Goal: Information Seeking & Learning: Learn about a topic

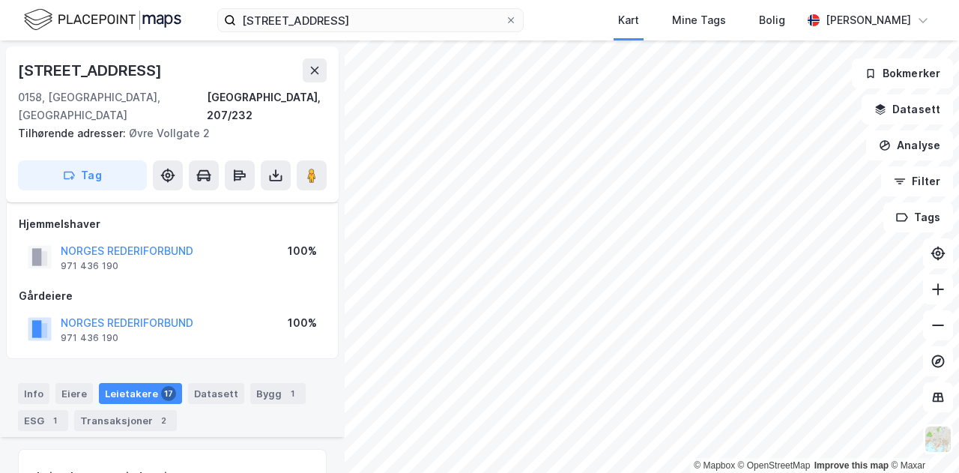
scroll to position [616, 0]
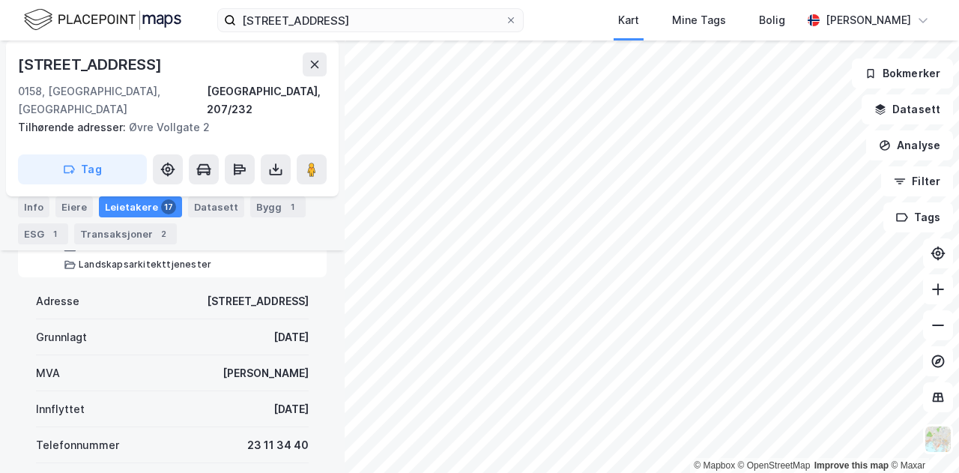
drag, startPoint x: 298, startPoint y: 389, endPoint x: 214, endPoint y: 387, distance: 83.9
copy div "28. sep. 2017"
click at [140, 209] on div "Leietakere 17" at bounding box center [140, 206] width 83 height 21
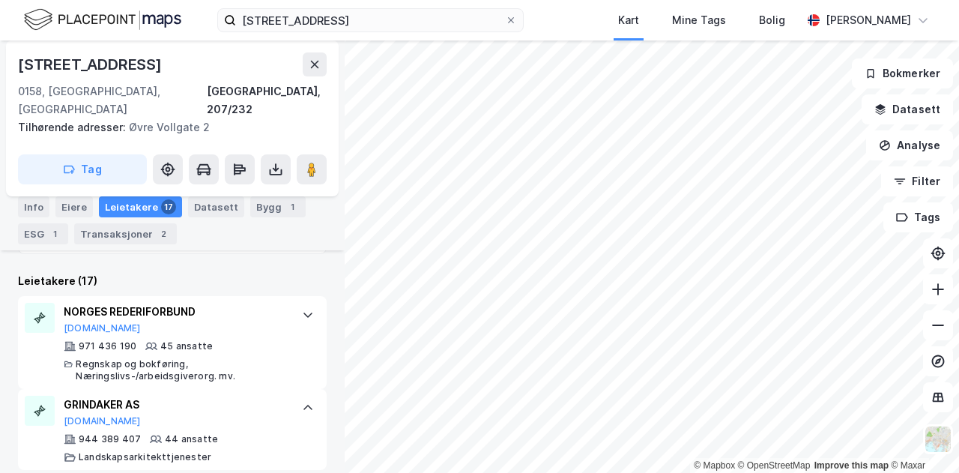
scroll to position [392, 0]
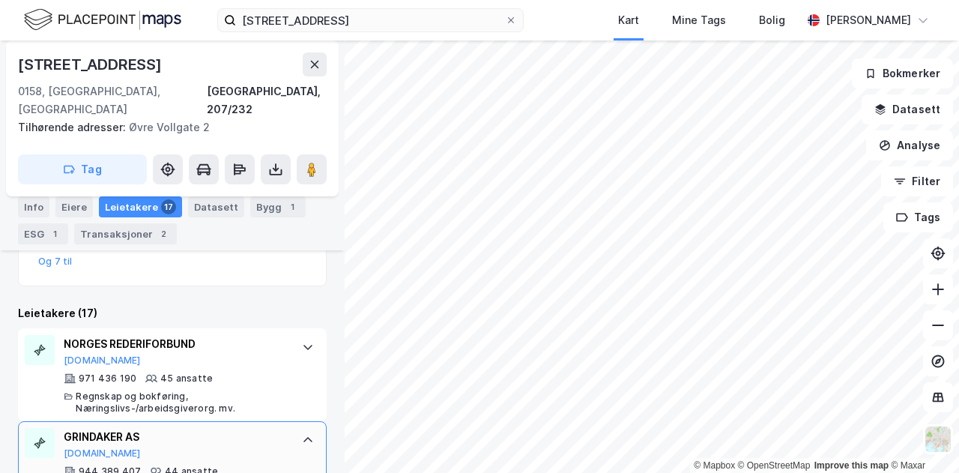
click at [296, 428] on div at bounding box center [308, 440] width 24 height 24
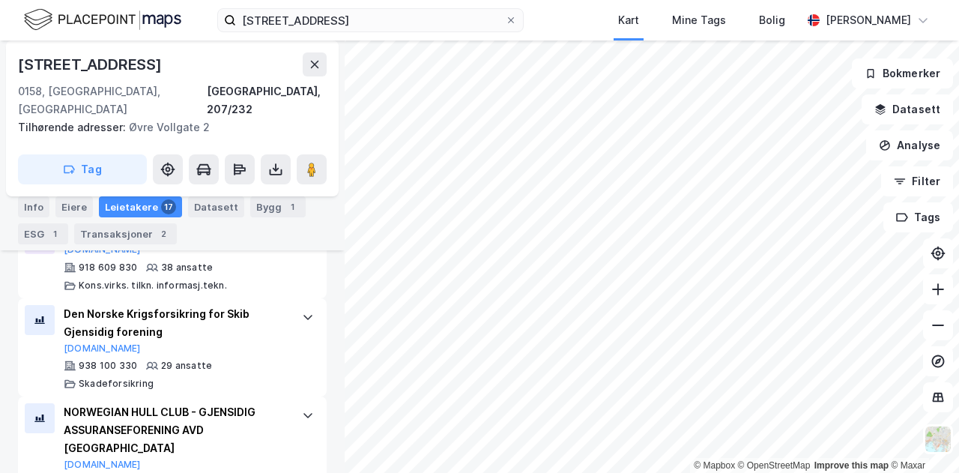
scroll to position [684, 0]
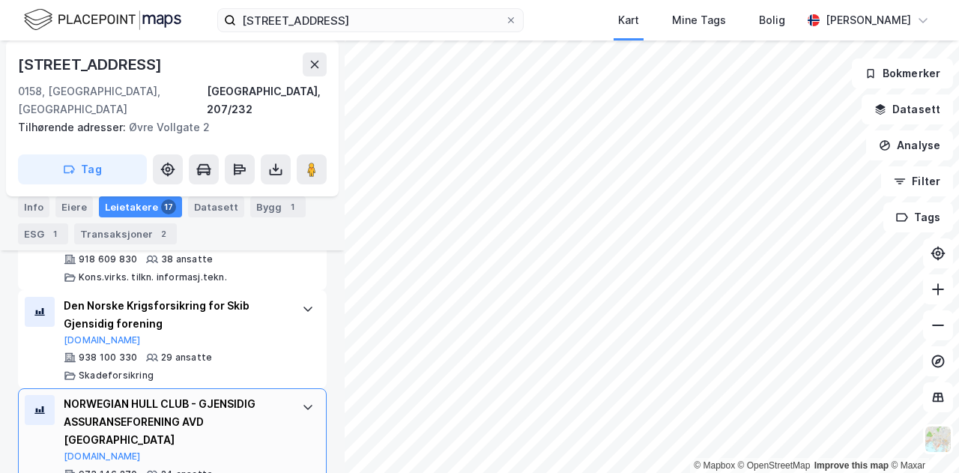
click at [135, 395] on div "NORWEGIAN HULL CLUB - GJENSIDIG ASSURANSEFORENING AVD OSLO" at bounding box center [175, 422] width 223 height 54
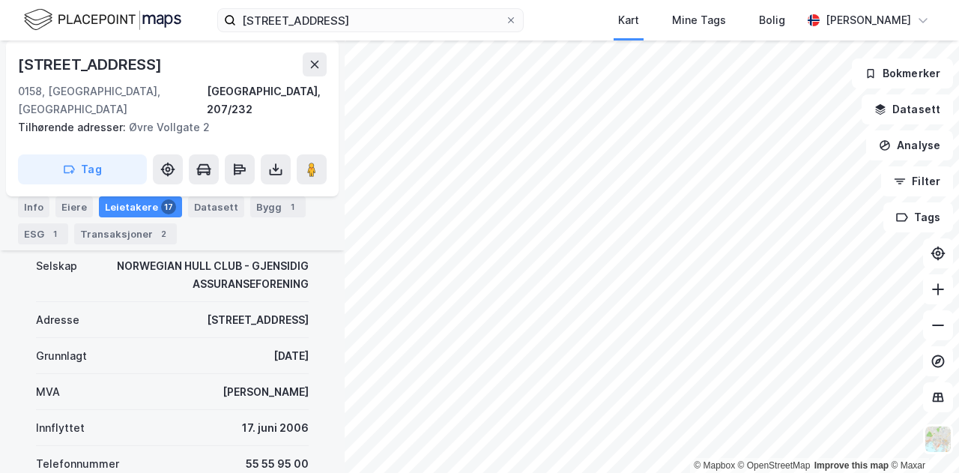
scroll to position [1095, 0]
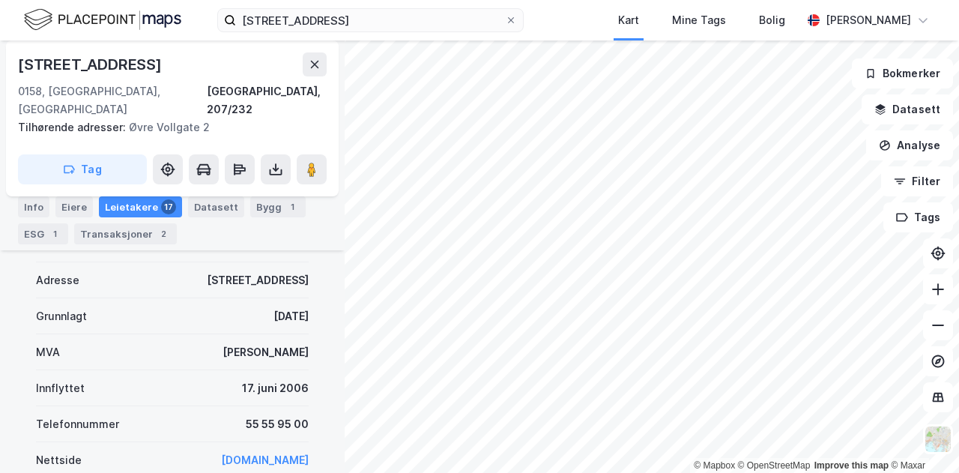
drag, startPoint x: 58, startPoint y: 273, endPoint x: 40, endPoint y: 458, distance: 185.9
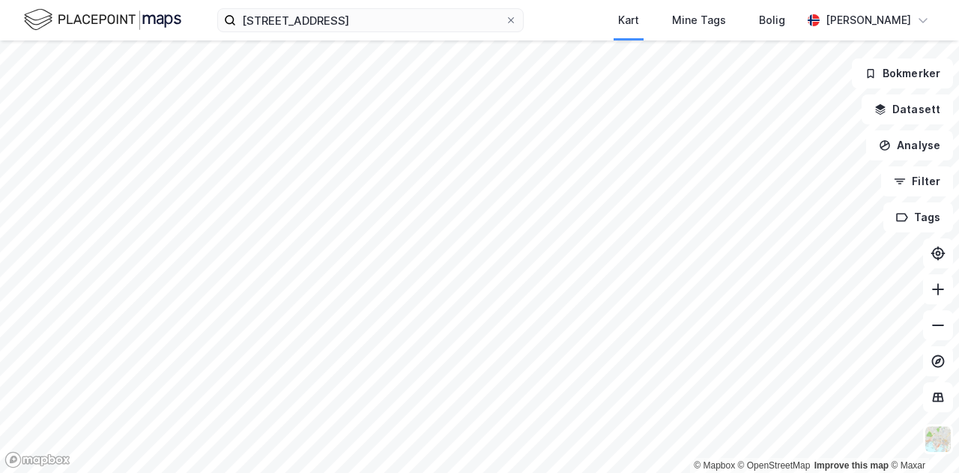
click at [147, 19] on img at bounding box center [102, 20] width 157 height 26
click at [112, 21] on img at bounding box center [102, 20] width 157 height 26
click at [412, 25] on input "[STREET_ADDRESS]" at bounding box center [370, 20] width 269 height 22
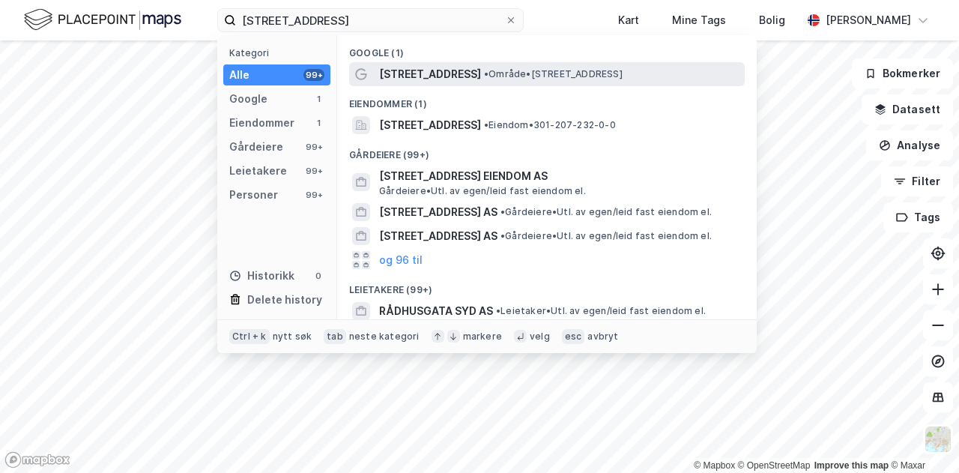
click at [412, 73] on span "[STREET_ADDRESS]" at bounding box center [430, 74] width 102 height 18
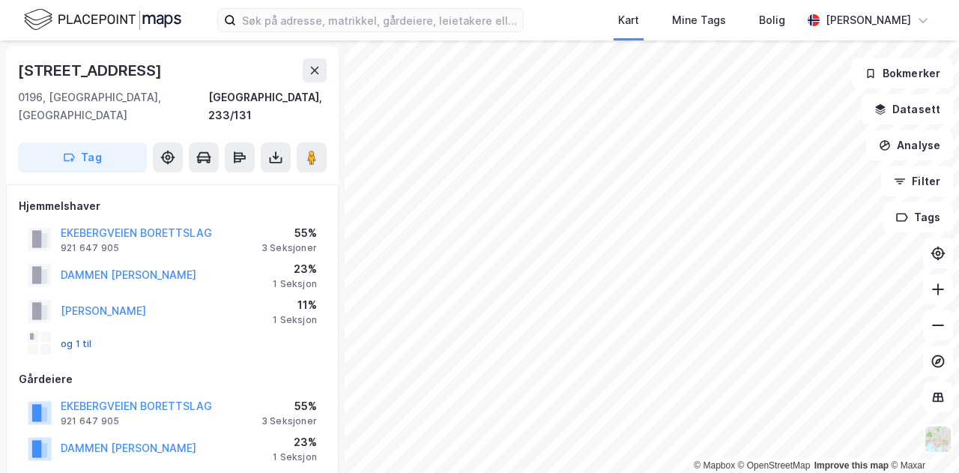
click at [0, 0] on button "og 1 til" at bounding box center [0, 0] width 0 height 0
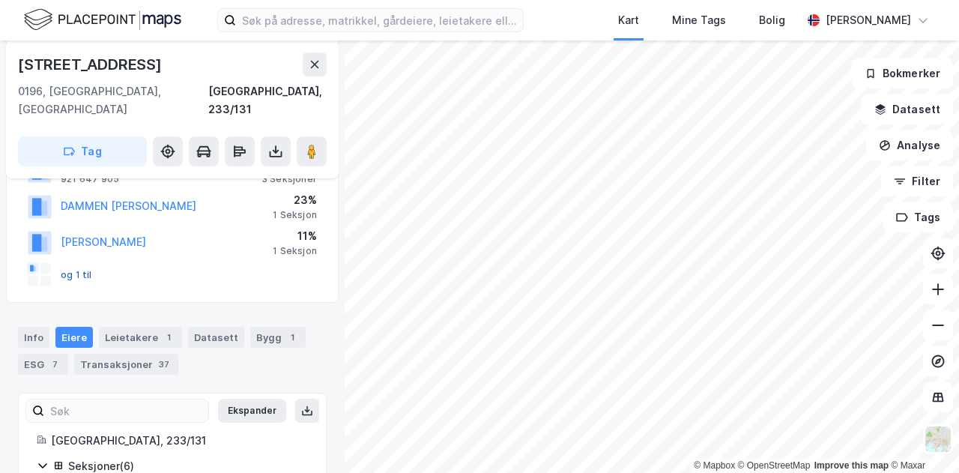
click at [0, 0] on button "og 1 til" at bounding box center [0, 0] width 0 height 0
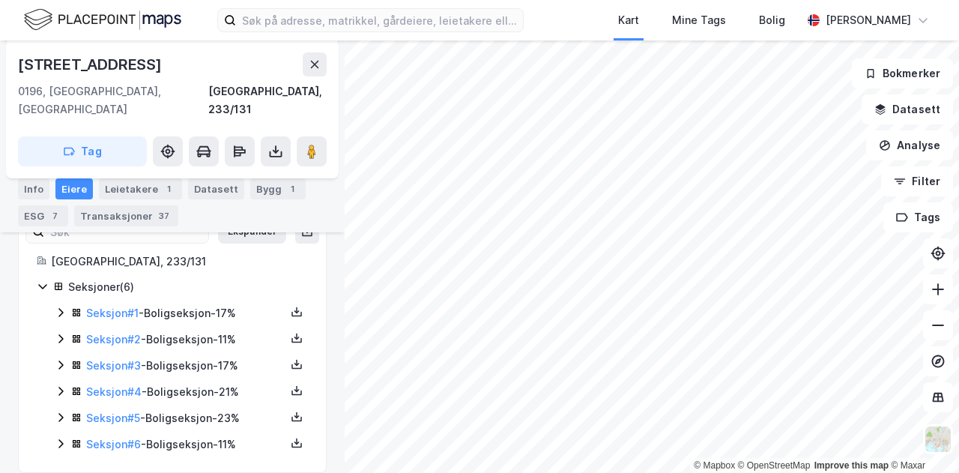
scroll to position [0, 0]
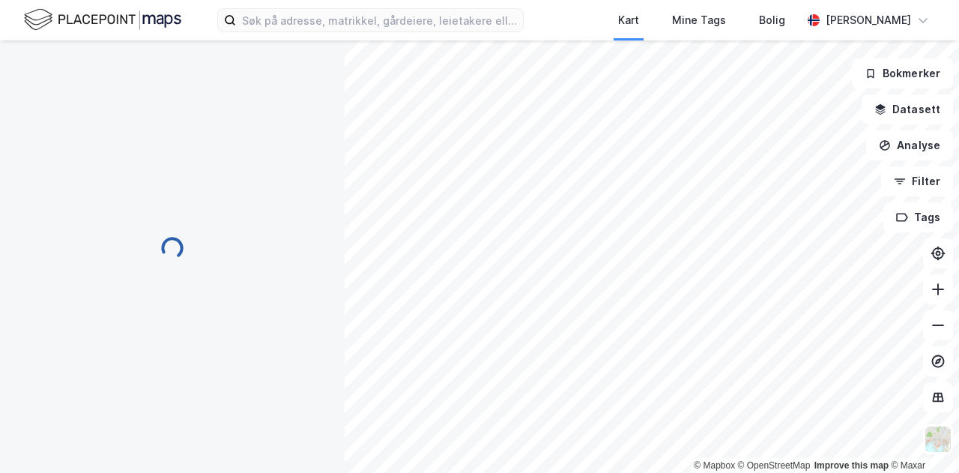
scroll to position [325, 0]
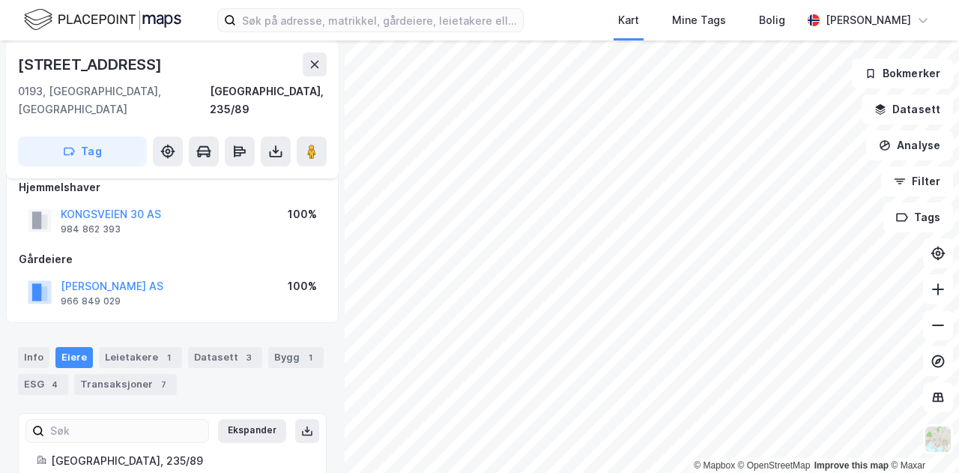
scroll to position [18, 0]
click at [0, 0] on button "[PERSON_NAME] AS" at bounding box center [0, 0] width 0 height 0
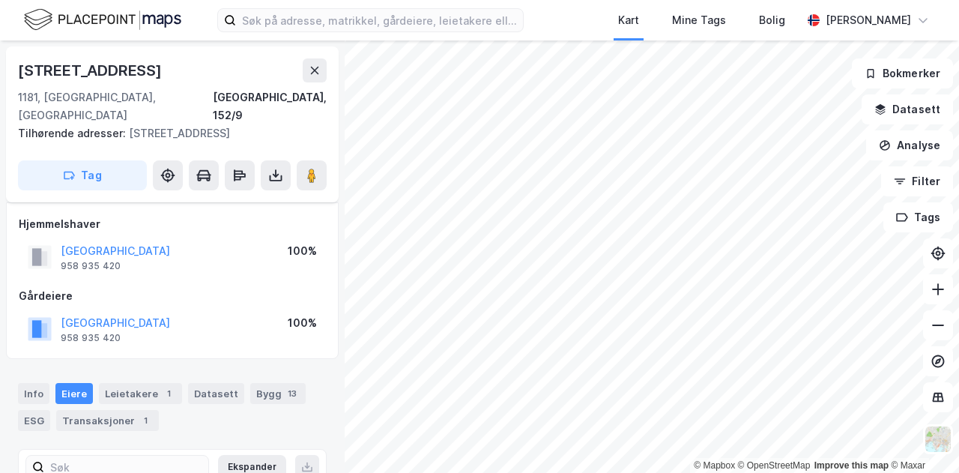
scroll to position [82, 0]
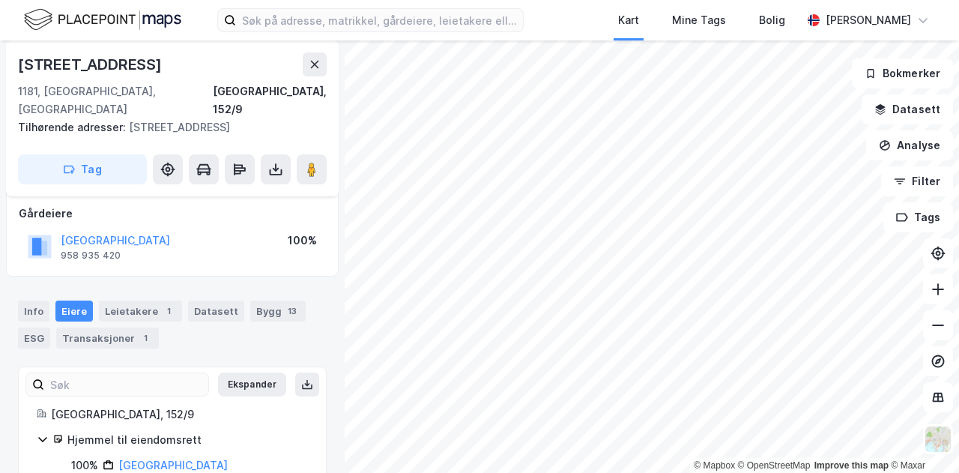
click at [631, 472] on html "Kart Mine Tags Bolig [PERSON_NAME] © Mapbox © OpenStreetMap Improve this map © …" at bounding box center [479, 236] width 959 height 473
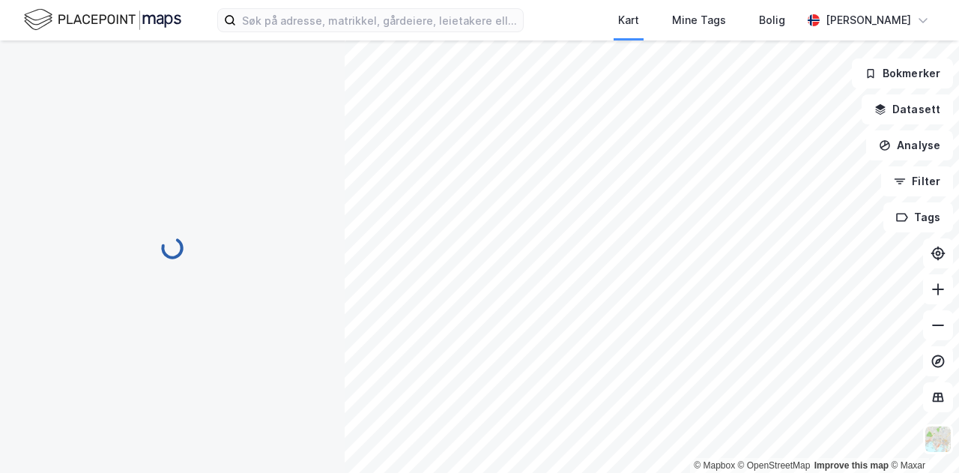
scroll to position [82, 0]
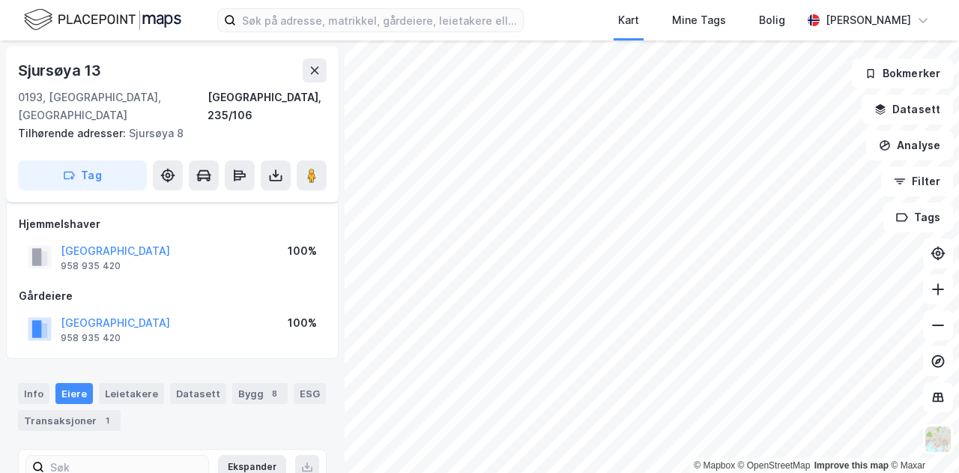
scroll to position [82, 0]
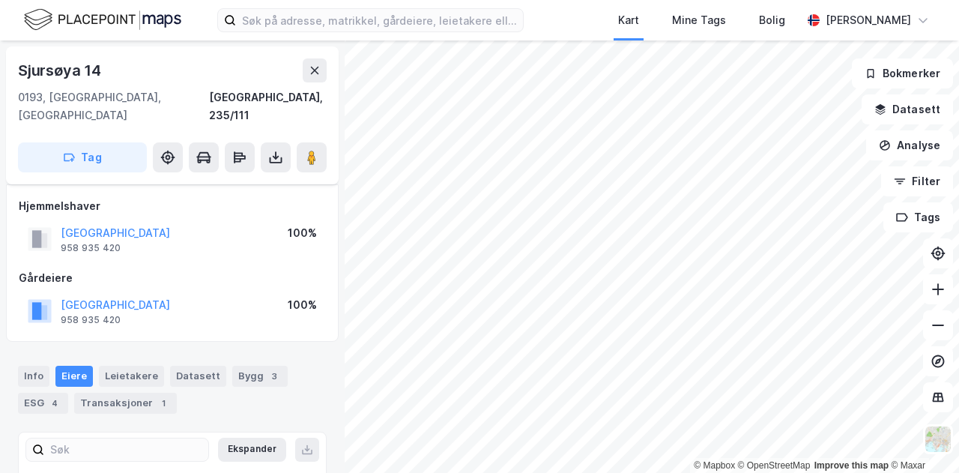
scroll to position [82, 0]
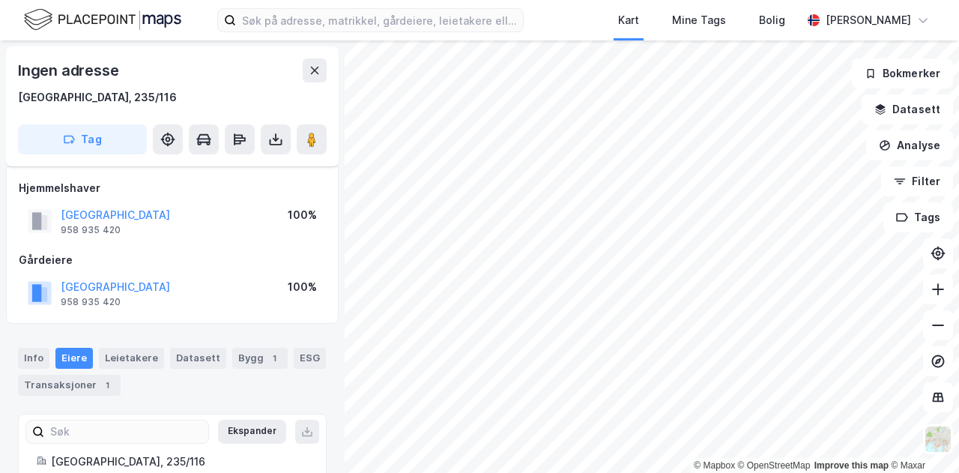
scroll to position [82, 0]
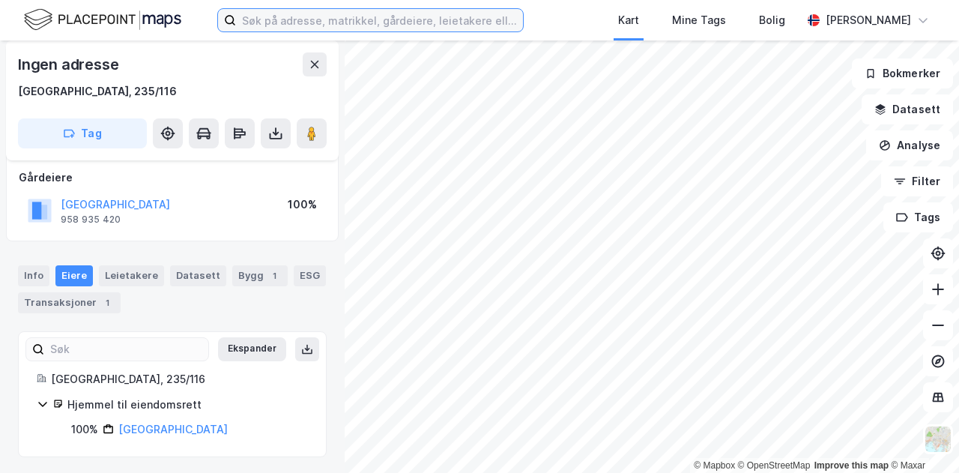
click at [328, 17] on input at bounding box center [379, 20] width 287 height 22
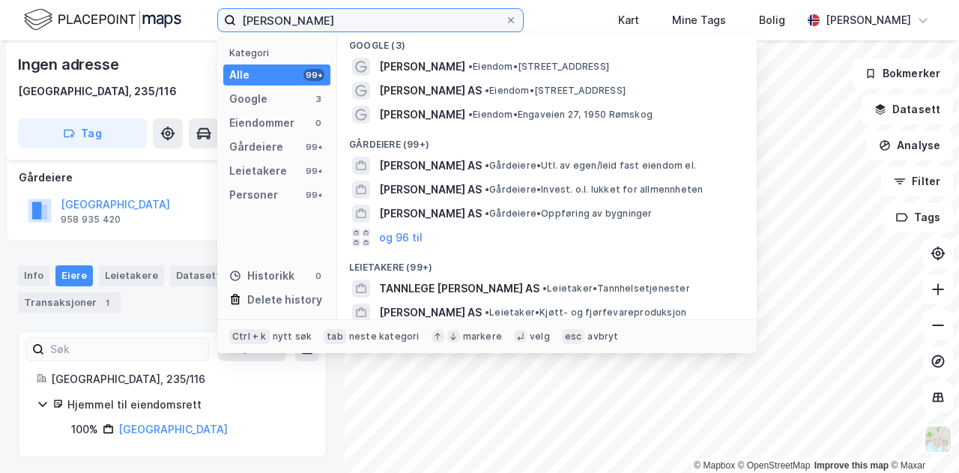
scroll to position [0, 0]
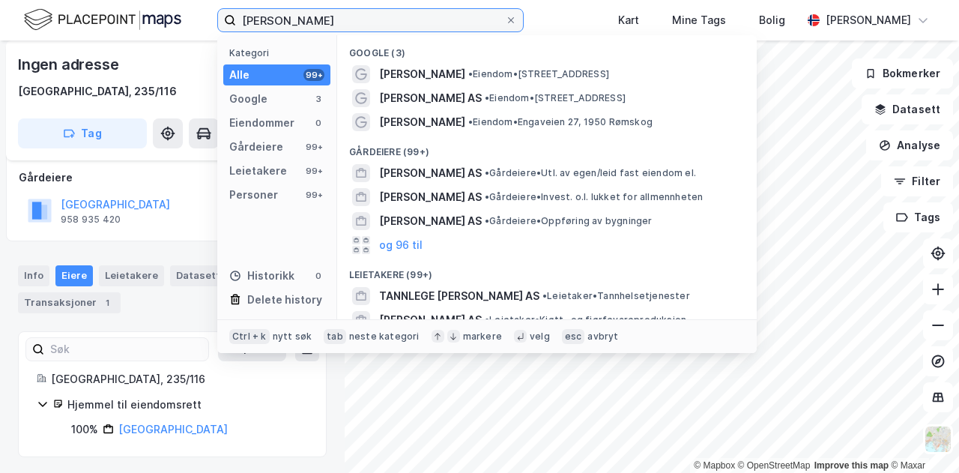
click at [291, 19] on input "[PERSON_NAME]" at bounding box center [370, 20] width 269 height 22
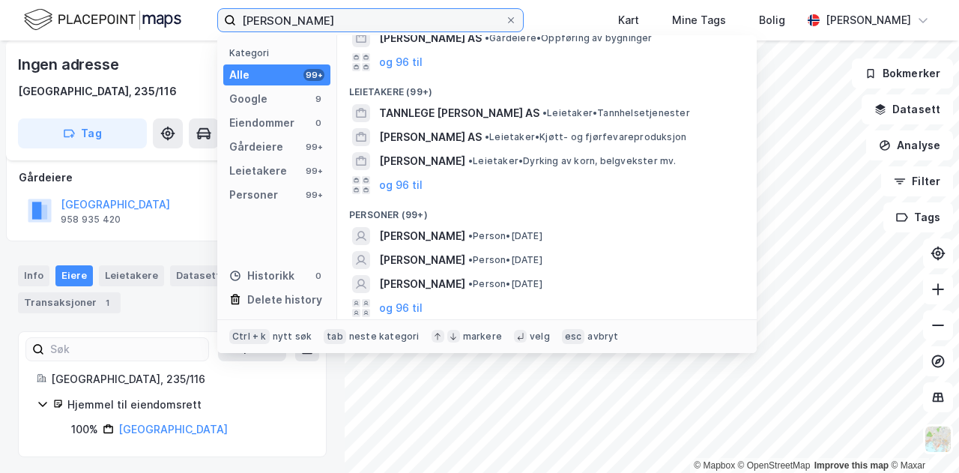
scroll to position [219, 0]
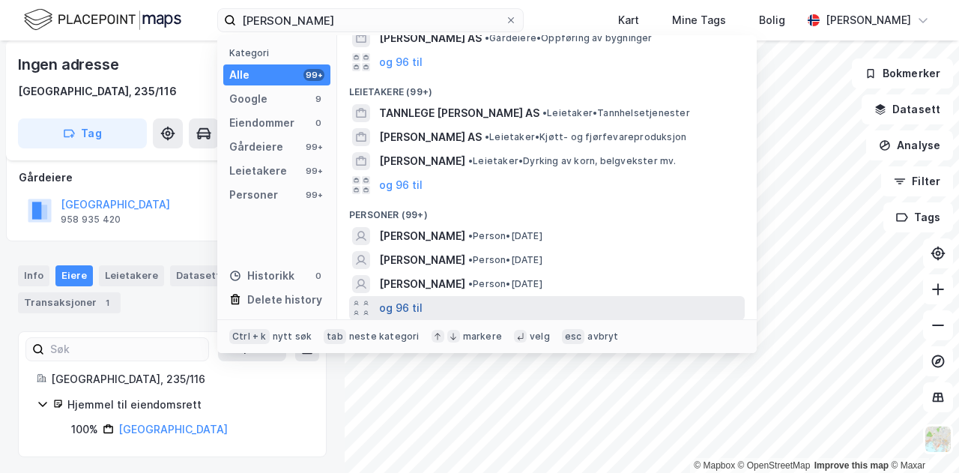
click at [407, 311] on button "og 96 til" at bounding box center [400, 308] width 43 height 18
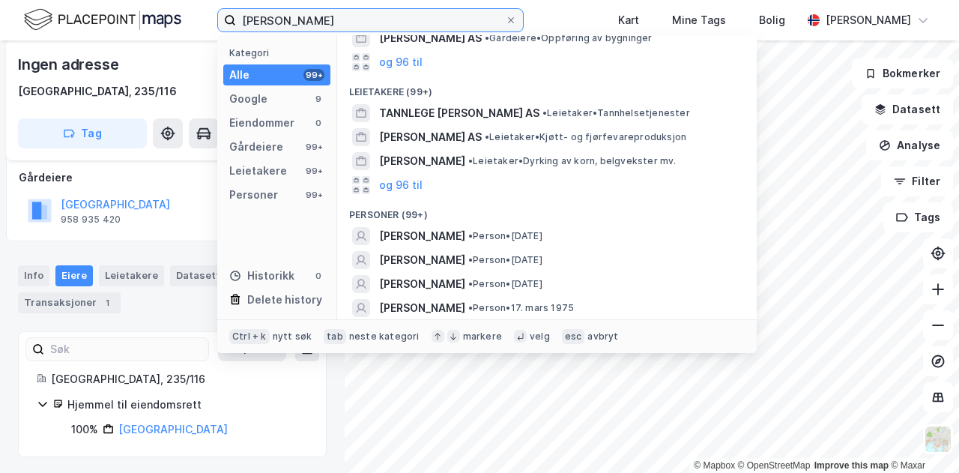
drag, startPoint x: 418, startPoint y: 19, endPoint x: 191, endPoint y: 13, distance: 227.0
click at [191, 13] on div "[PERSON_NAME] Kategori Alle 99+ Google 9 Eiendommer 0 Gårdeiere 99+ Leietakere …" at bounding box center [479, 20] width 959 height 40
paste input "[PERSON_NAME]."
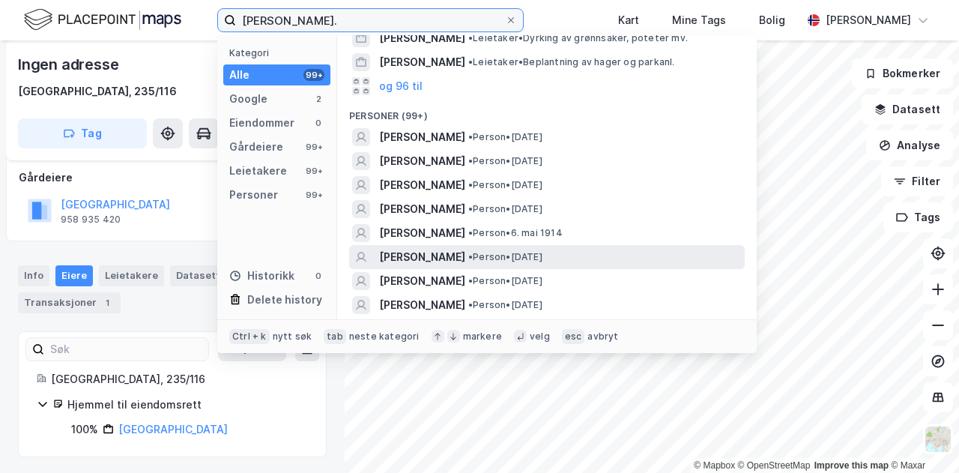
scroll to position [300, 0]
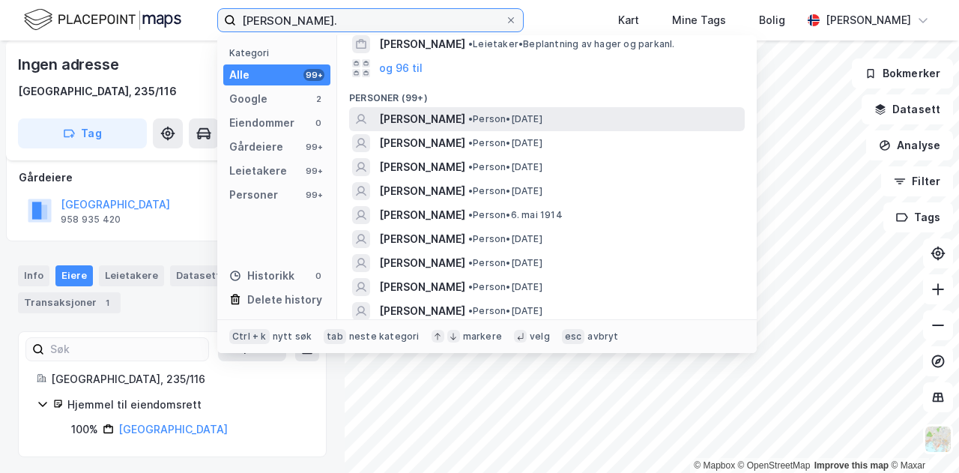
type input "[PERSON_NAME]."
click at [458, 118] on span "[PERSON_NAME]" at bounding box center [422, 119] width 86 height 18
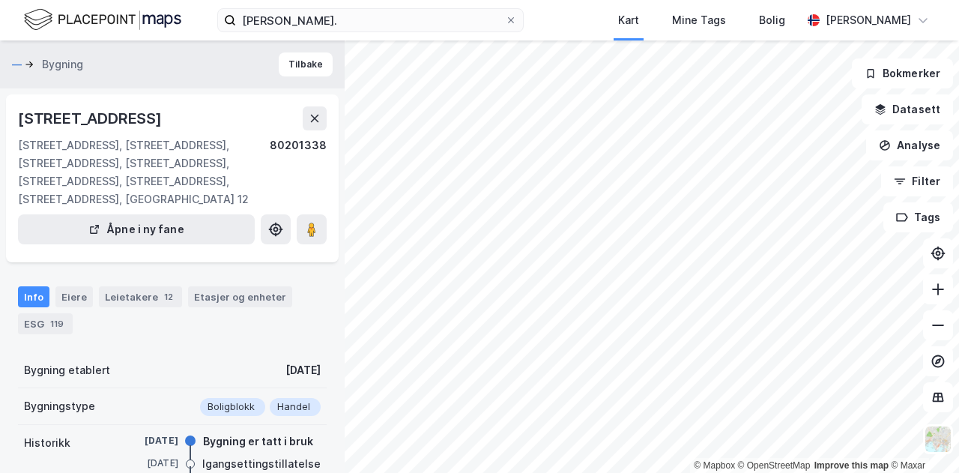
scroll to position [165, 0]
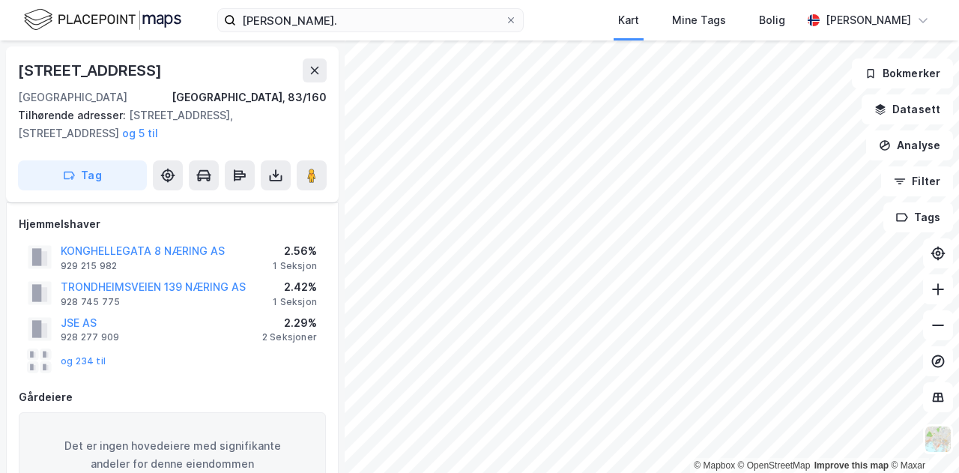
scroll to position [165, 0]
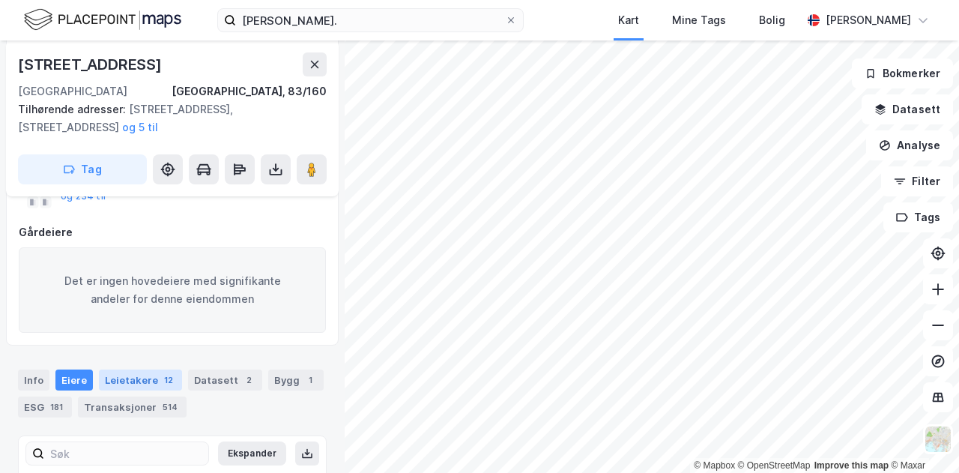
click at [121, 381] on div "Leietakere 12" at bounding box center [140, 379] width 83 height 21
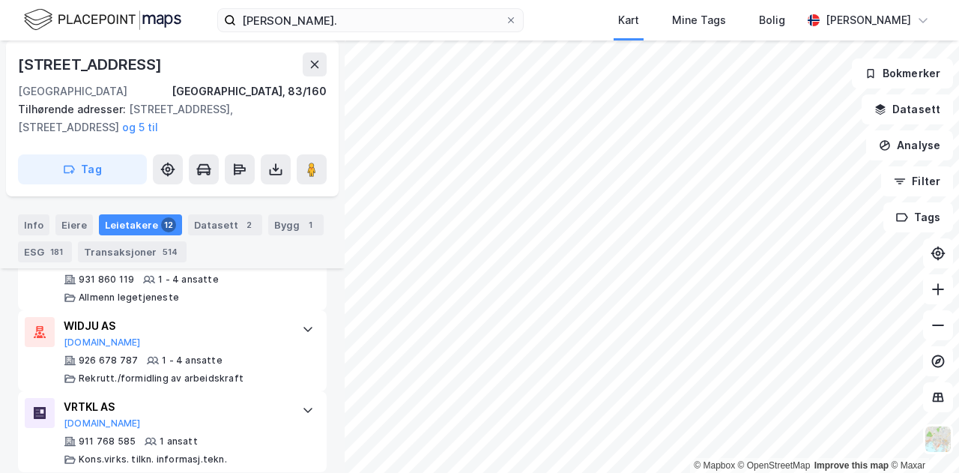
scroll to position [1412, 0]
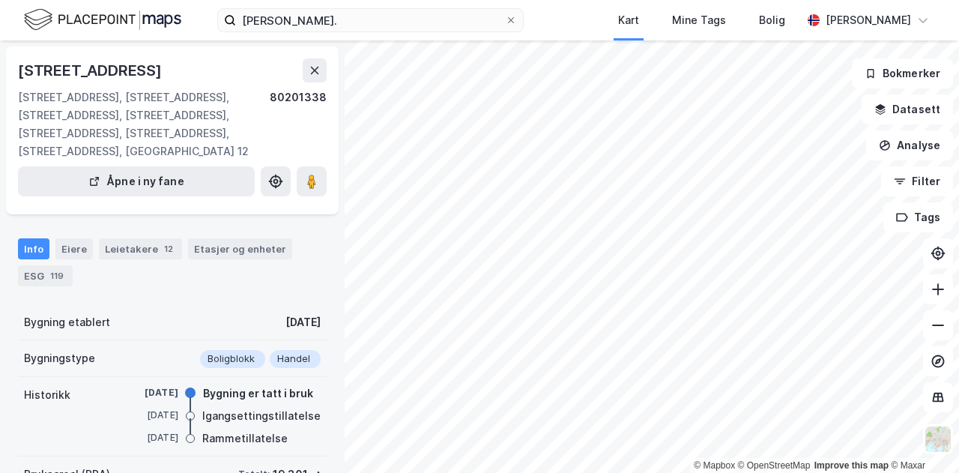
scroll to position [250, 0]
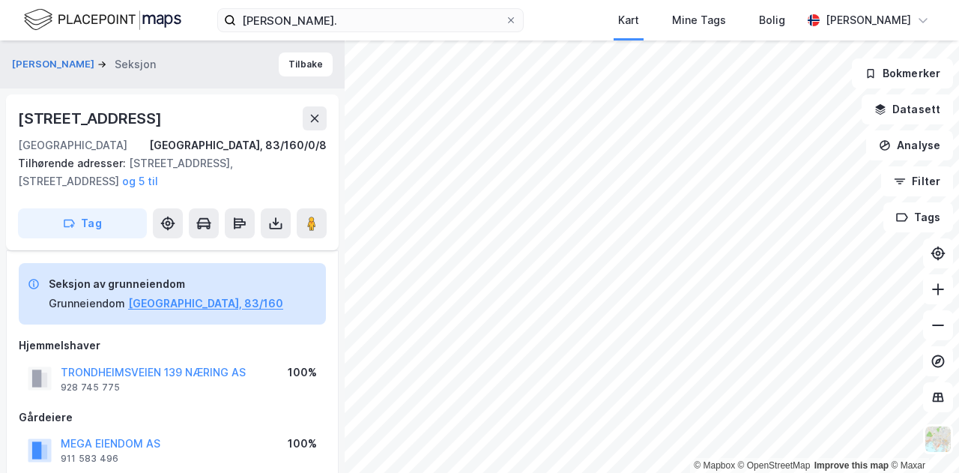
scroll to position [250, 0]
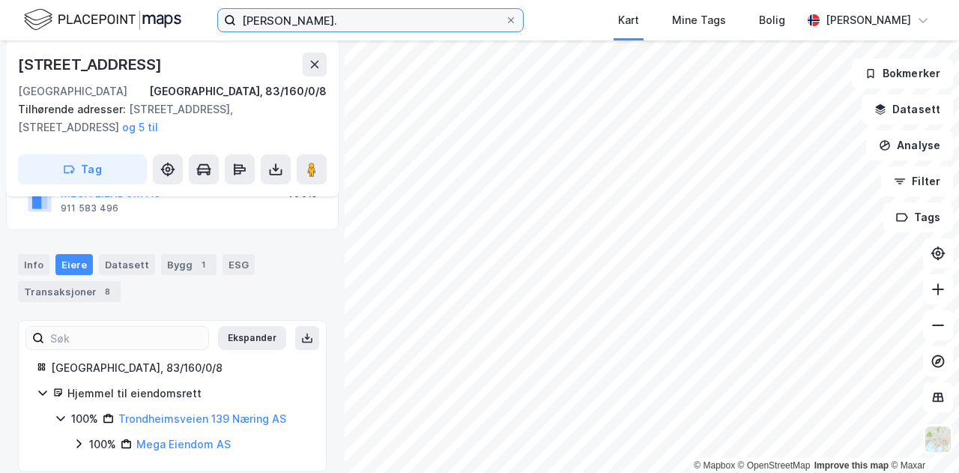
click at [443, 18] on input "[PERSON_NAME]." at bounding box center [370, 20] width 269 height 22
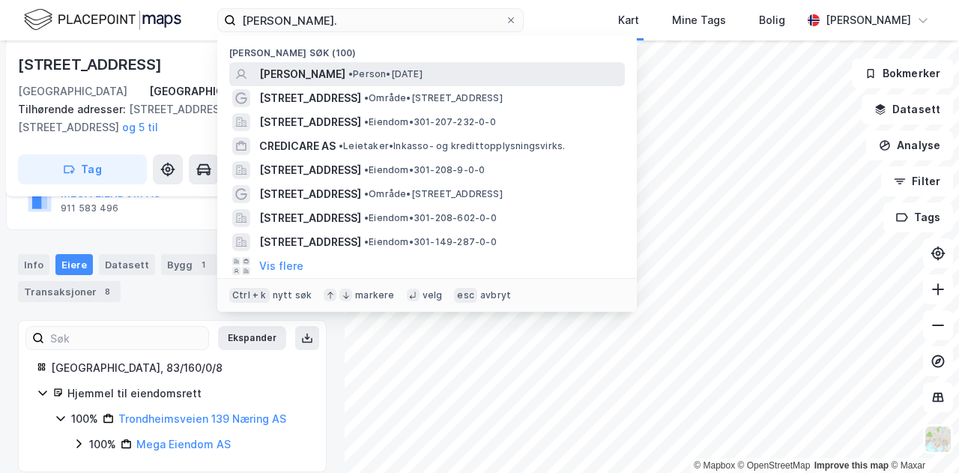
click at [345, 74] on span "[PERSON_NAME]" at bounding box center [302, 74] width 86 height 18
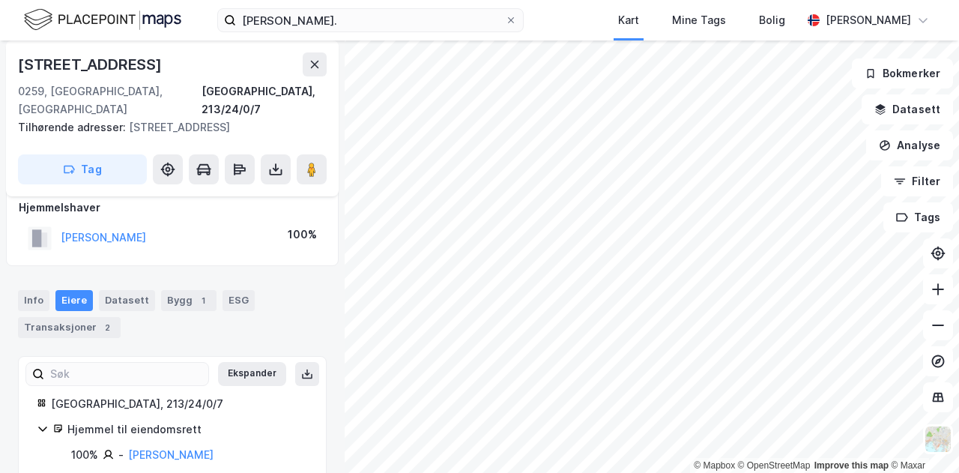
scroll to position [146, 0]
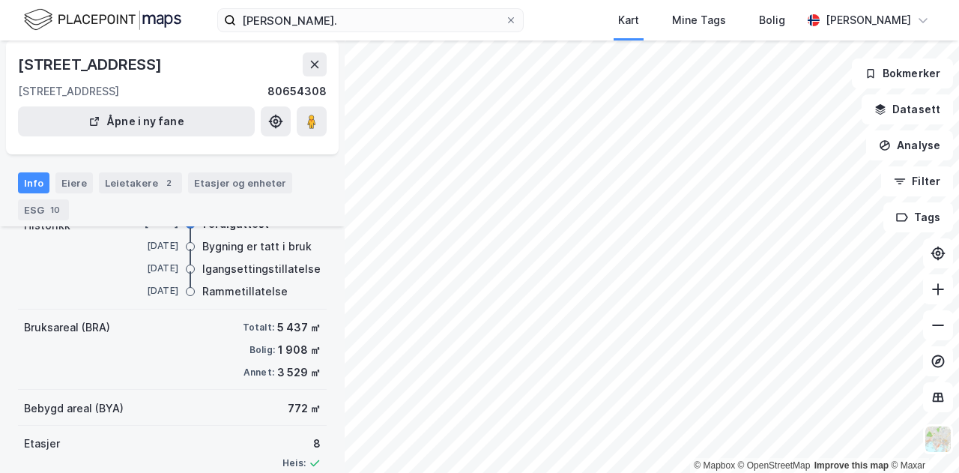
scroll to position [171, 0]
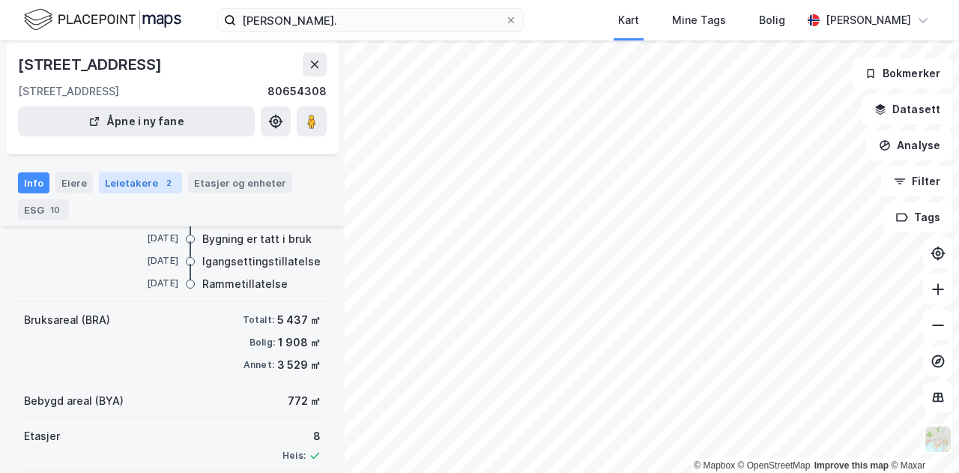
click at [144, 185] on div "Leietakere 2" at bounding box center [140, 182] width 83 height 21
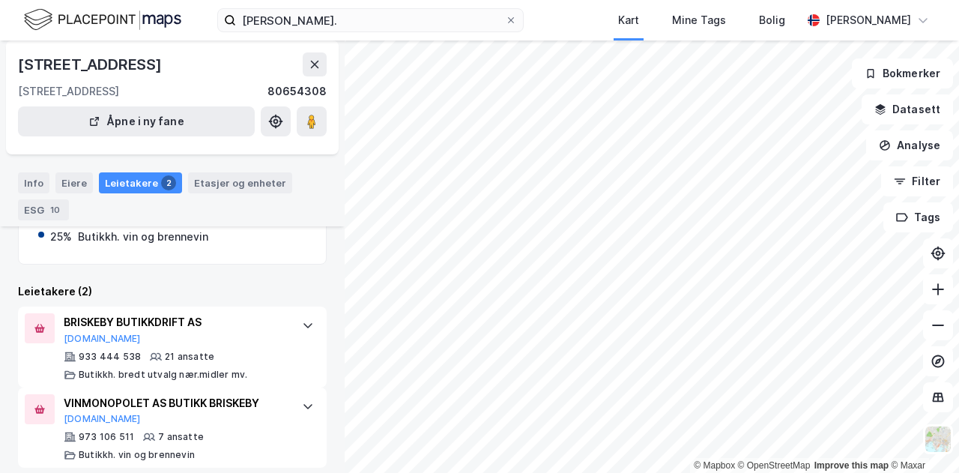
scroll to position [231, 0]
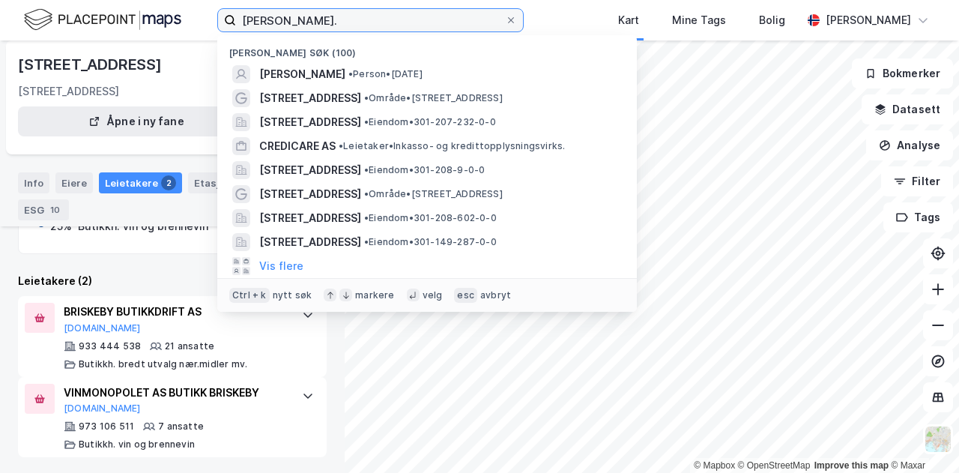
click at [419, 19] on input "[PERSON_NAME]." at bounding box center [370, 20] width 269 height 22
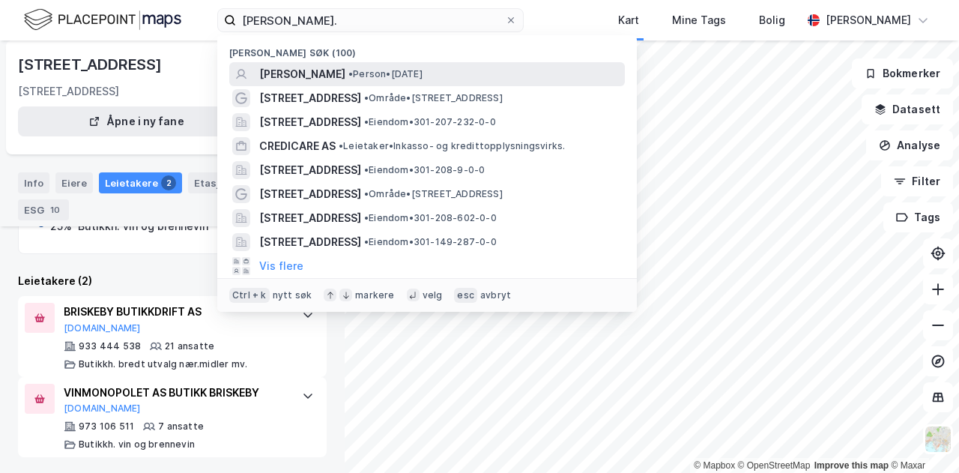
click at [392, 64] on div "[PERSON_NAME] • Person • [DATE]" at bounding box center [426, 74] width 395 height 24
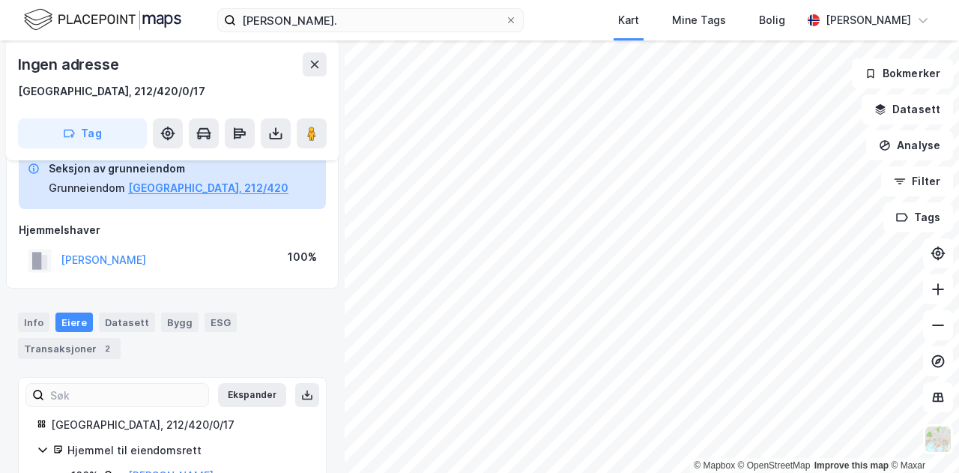
scroll to position [127, 0]
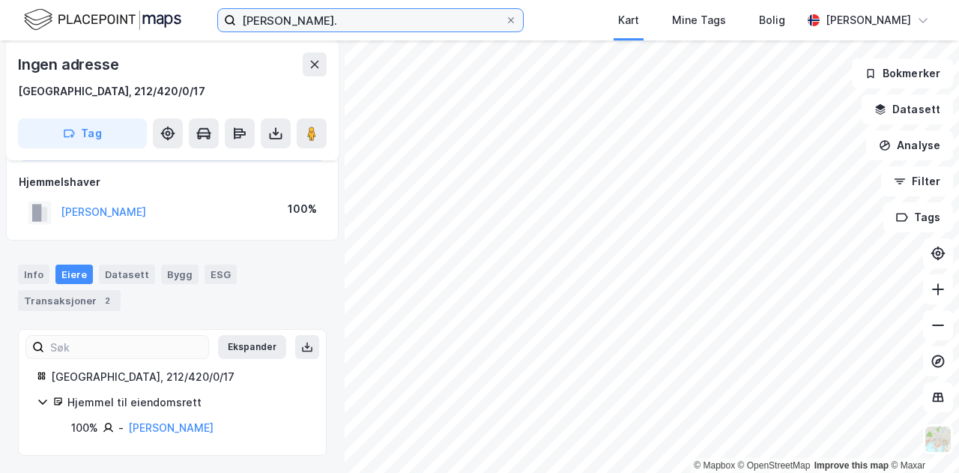
click at [398, 23] on input "[PERSON_NAME]." at bounding box center [370, 20] width 269 height 22
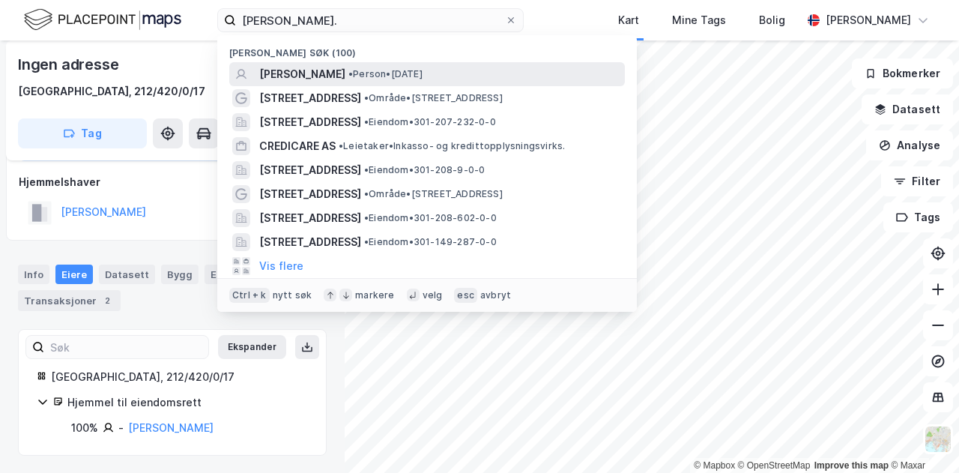
click at [345, 68] on span "[PERSON_NAME]" at bounding box center [302, 74] width 86 height 18
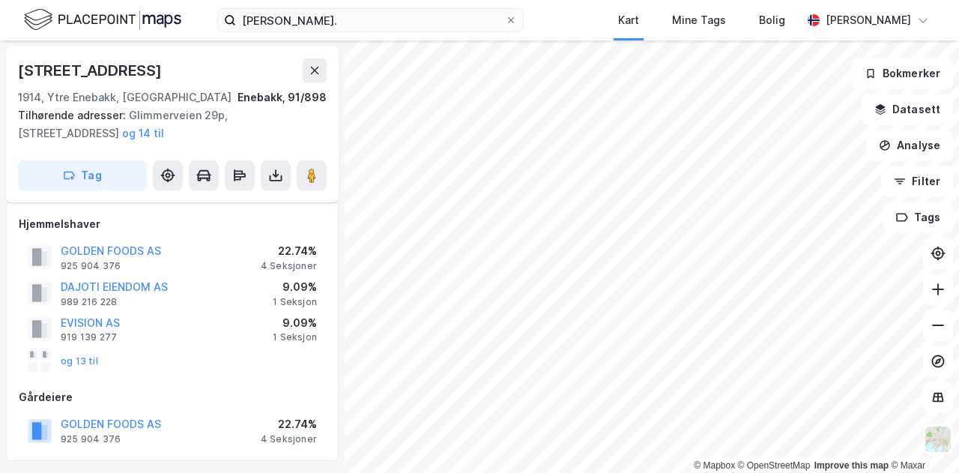
scroll to position [127, 0]
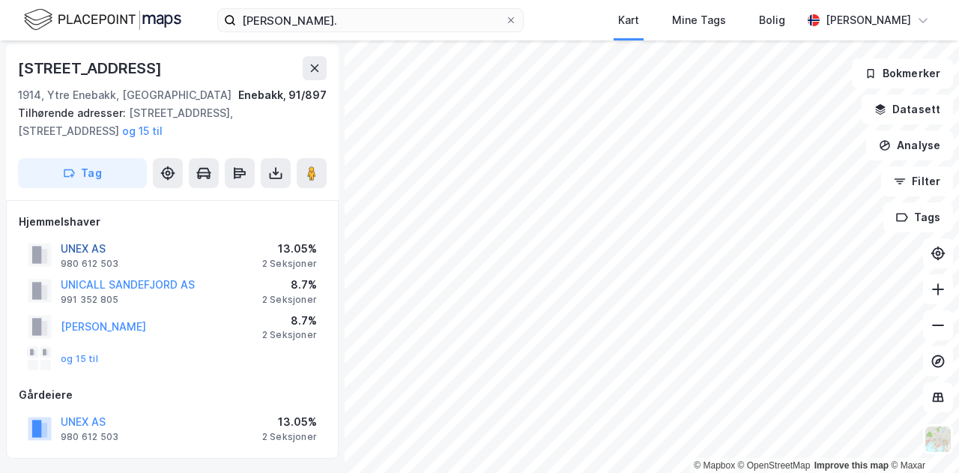
click at [0, 0] on button "UNEX AS" at bounding box center [0, 0] width 0 height 0
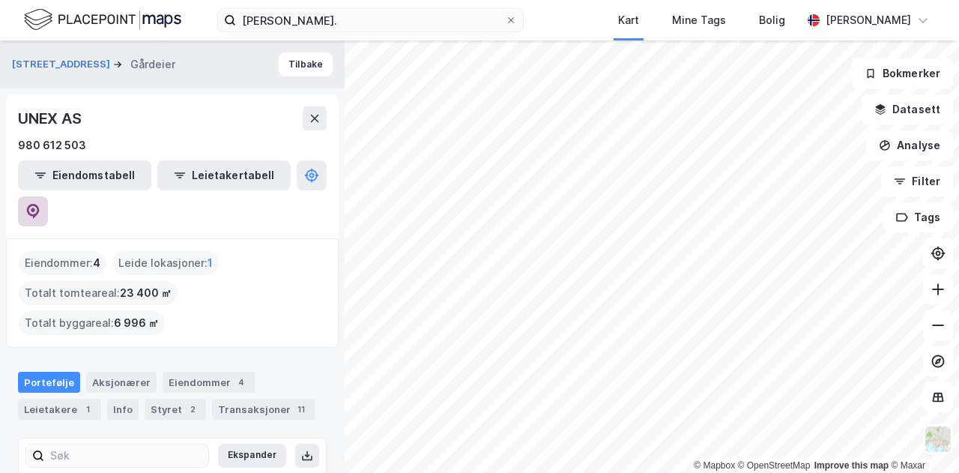
click at [40, 204] on icon at bounding box center [32, 211] width 15 height 15
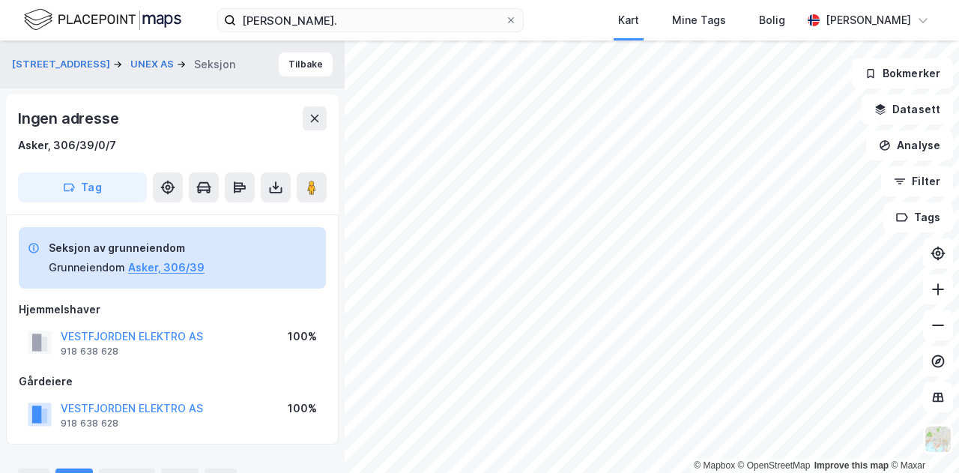
scroll to position [2, 0]
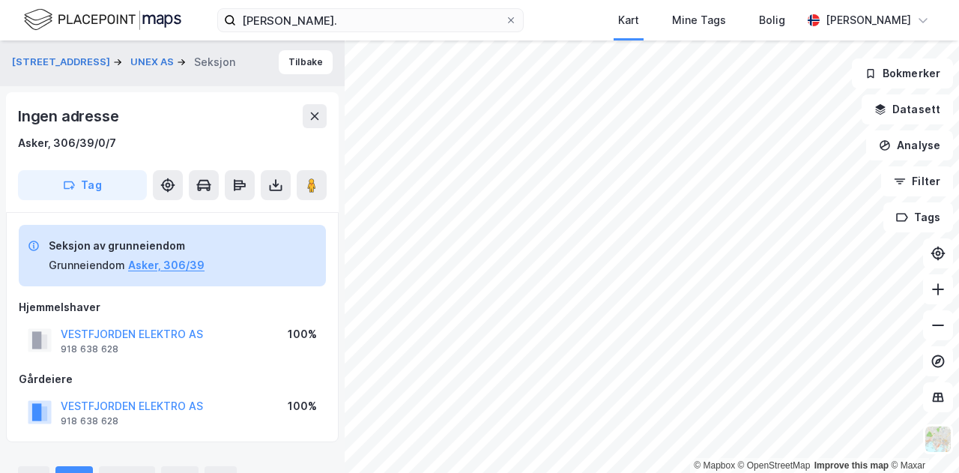
click at [704, 472] on html "[PERSON_NAME]. Kart Mine Tags Bolig [PERSON_NAME] © Mapbox © OpenStreetMap Impr…" at bounding box center [479, 236] width 959 height 473
click at [732, 472] on html "[PERSON_NAME]. Kart Mine Tags Bolig [PERSON_NAME] © Mapbox © OpenStreetMap Impr…" at bounding box center [479, 236] width 959 height 473
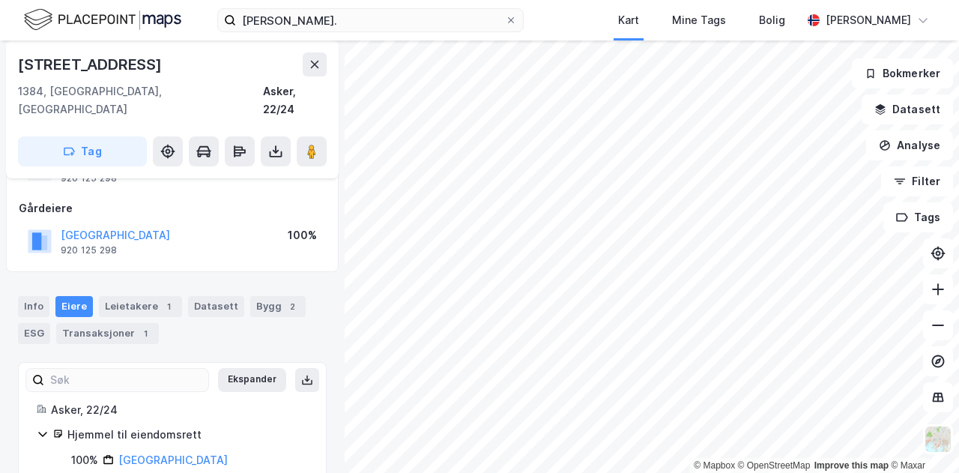
scroll to position [84, 0]
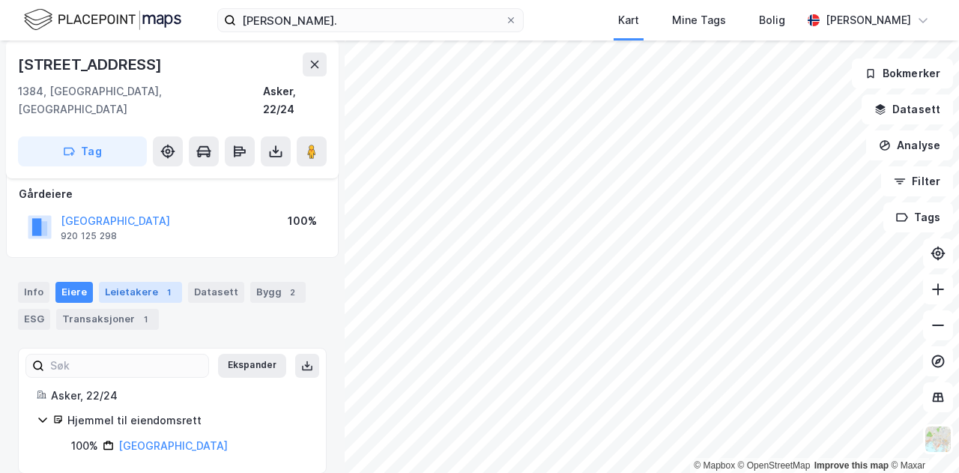
click at [132, 282] on div "Leietakere 1" at bounding box center [140, 292] width 83 height 21
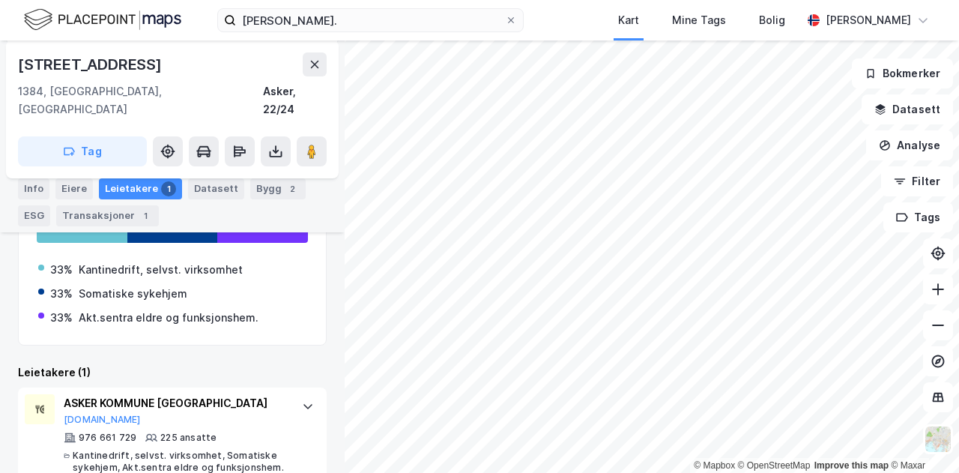
scroll to position [302, 0]
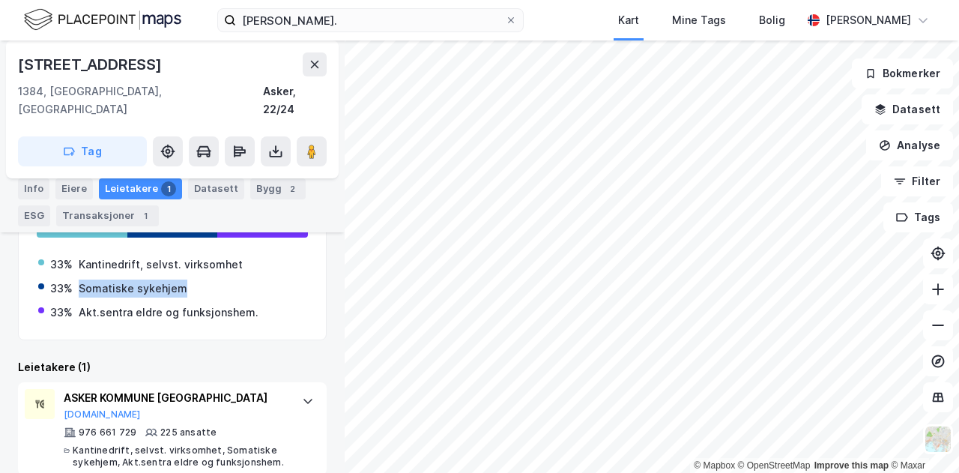
drag, startPoint x: 199, startPoint y: 267, endPoint x: 79, endPoint y: 264, distance: 120.6
click at [79, 279] on div "33% Somatiske sykehjem" at bounding box center [172, 288] width 268 height 18
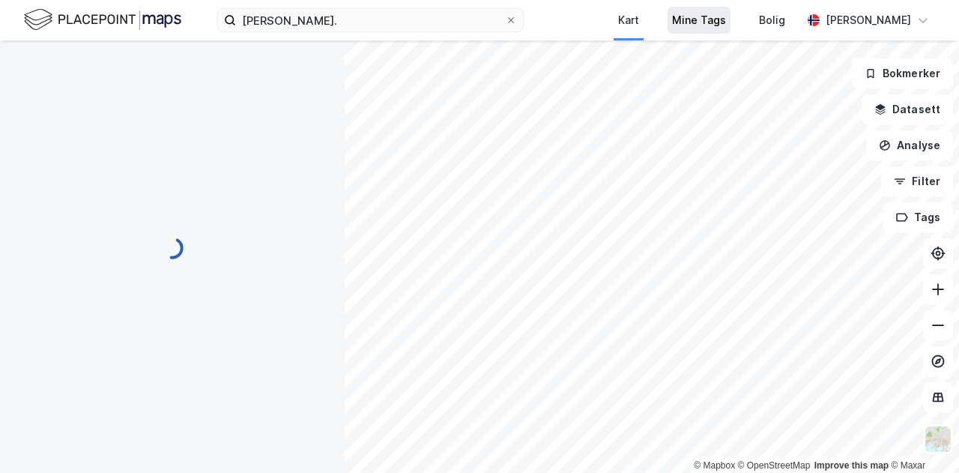
scroll to position [0, 0]
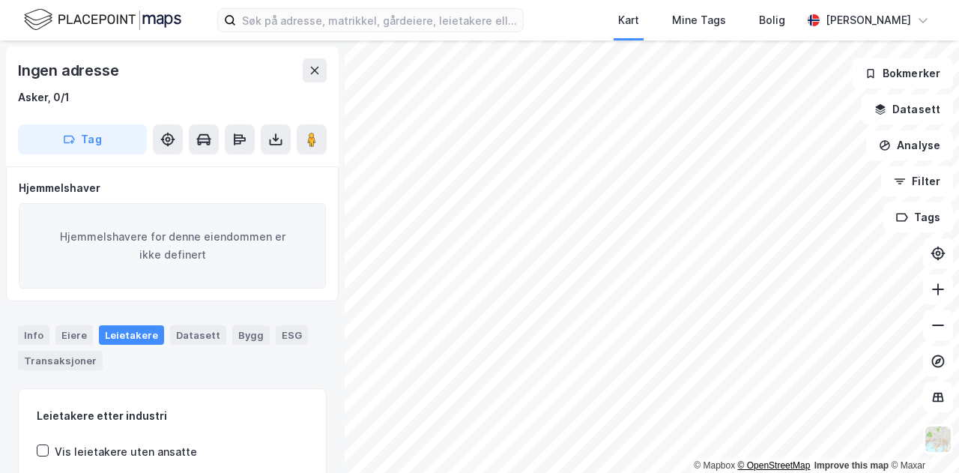
click at [791, 472] on html "Kart Mine Tags Bolig Kristian Jordell © Mapbox © OpenStreetMap Improve this map…" at bounding box center [479, 236] width 959 height 473
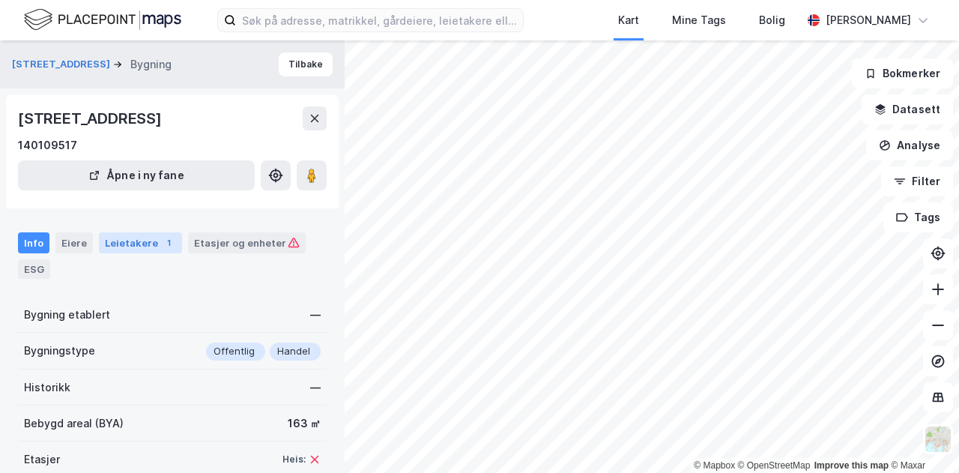
click at [145, 240] on div "Leietakere 1" at bounding box center [140, 242] width 83 height 21
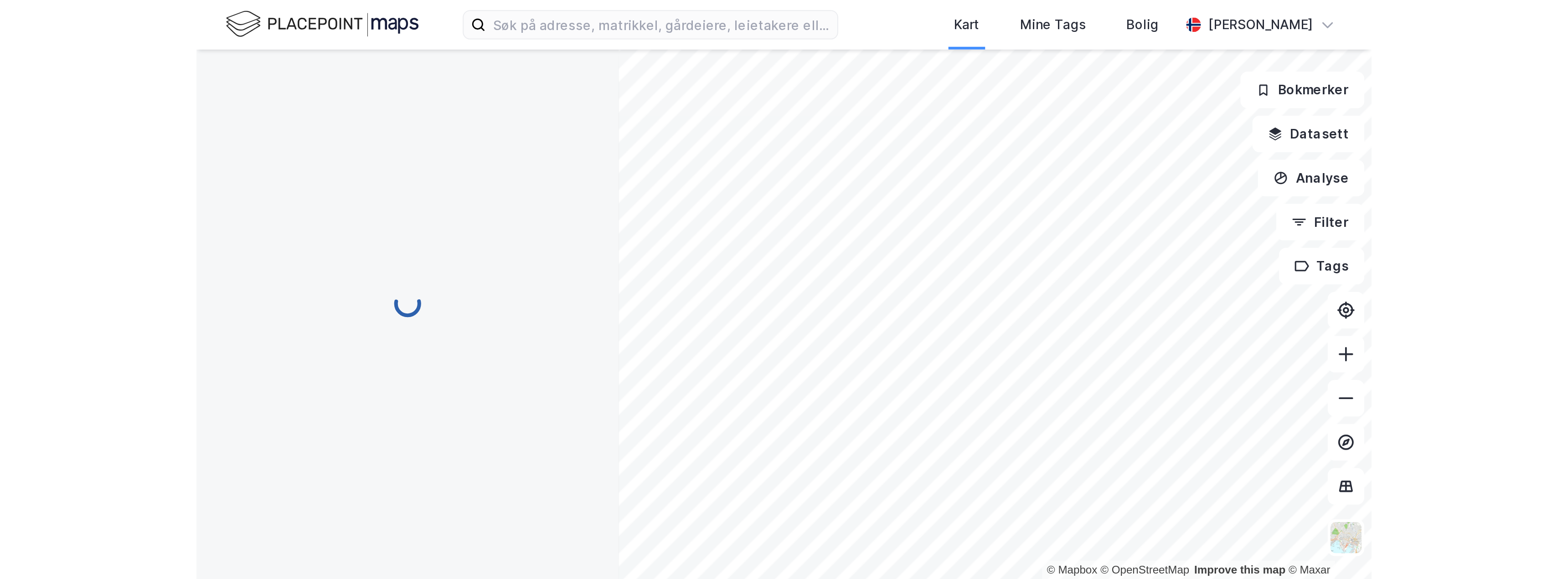
scroll to position [2, 0]
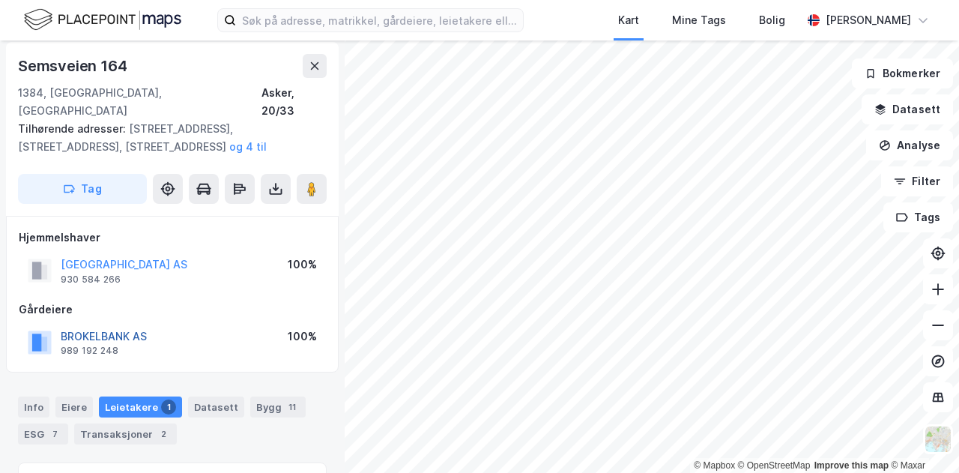
click at [0, 0] on button "BROKELBANK AS" at bounding box center [0, 0] width 0 height 0
